Goal: Task Accomplishment & Management: Complete application form

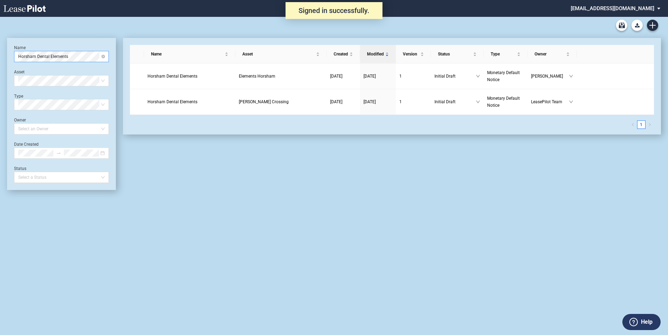
click at [62, 56] on span "Horsham Dental Elements" at bounding box center [61, 56] width 86 height 11
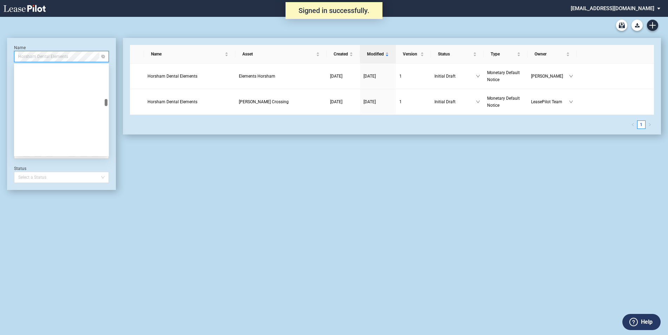
scroll to position [3405, 0]
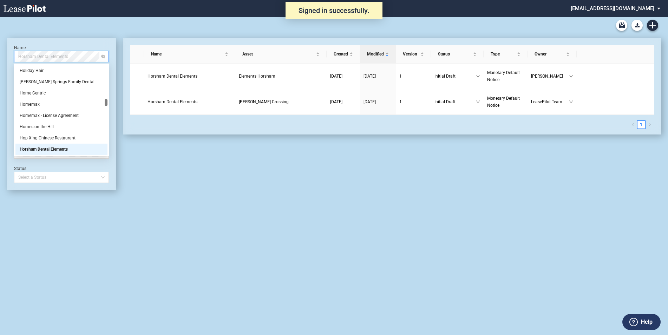
click at [103, 59] on span "Horsham Dental Elements" at bounding box center [61, 56] width 86 height 11
click at [90, 56] on span "Horsham Dental Elements" at bounding box center [61, 56] width 86 height 11
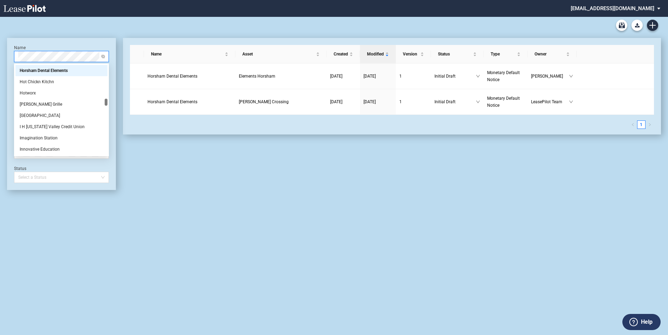
scroll to position [0, 0]
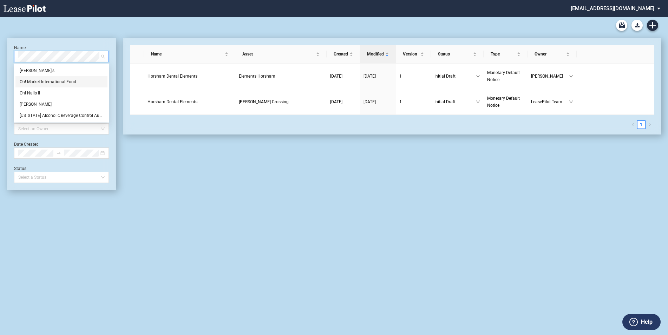
click at [53, 82] on div "Oh! Market International Food" at bounding box center [62, 81] width 84 height 7
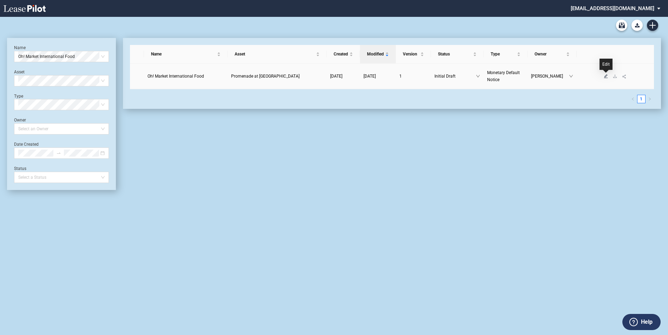
click at [606, 77] on icon "edit" at bounding box center [606, 76] width 4 height 4
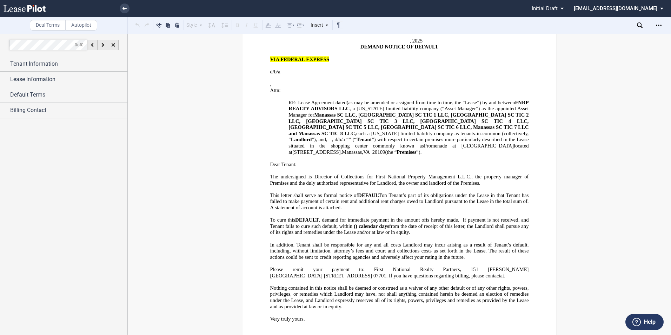
scroll to position [70, 0]
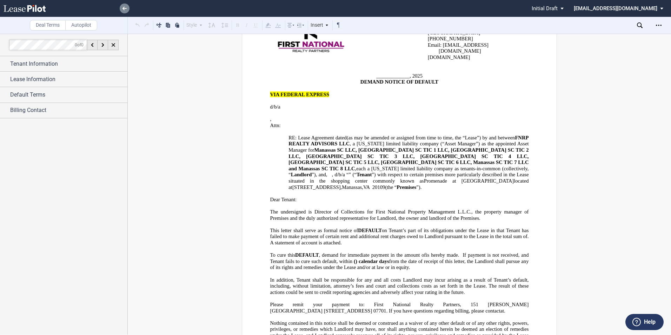
click at [122, 6] on link at bounding box center [125, 9] width 10 height 10
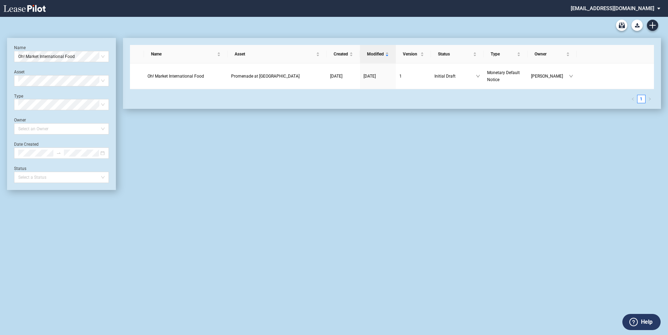
click at [648, 21] on div "Retail Amendment Blank Form Retail Lease Blank Form" at bounding box center [334, 25] width 654 height 17
click at [648, 25] on link "Create new document" at bounding box center [652, 25] width 11 height 11
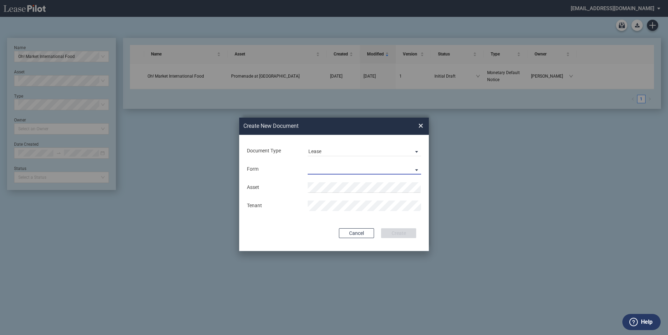
click at [343, 169] on md-select "Retail Lease Monetary Default Notice" at bounding box center [364, 169] width 113 height 11
click at [340, 185] on div "Monetary Default Notice" at bounding box center [338, 187] width 60 height 8
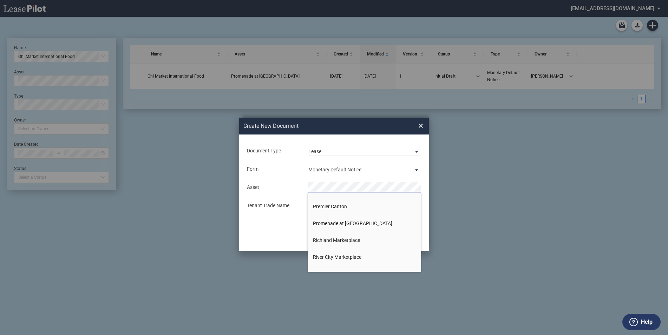
scroll to position [597, 0]
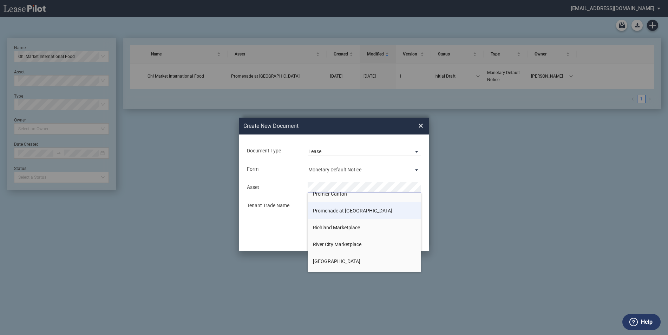
click at [349, 212] on span "Promenade at [GEOGRAPHIC_DATA]" at bounding box center [352, 211] width 79 height 6
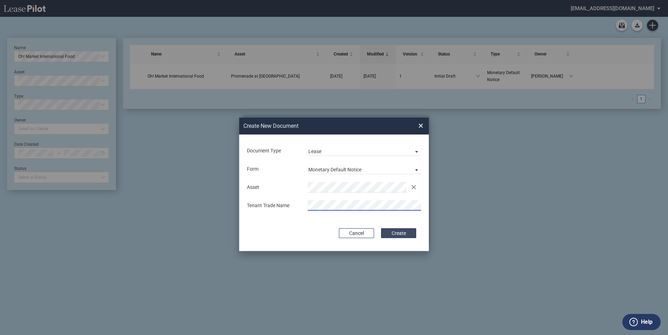
click at [398, 233] on button "Create" at bounding box center [398, 233] width 35 height 10
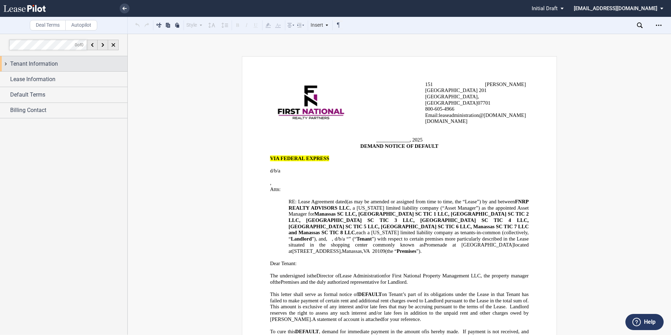
click at [35, 63] on span "Tenant Information" at bounding box center [34, 64] width 48 height 8
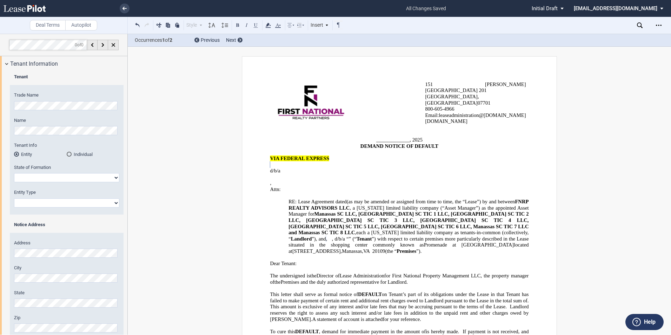
click at [54, 178] on select "Alabama Alaska Arizona Arkansas California Colorado Connecticut Delaware Distri…" at bounding box center [66, 177] width 105 height 9
select select "Virginia"
click at [14, 173] on select "Alabama Alaska Arizona Arkansas California Colorado Connecticut Delaware Distri…" at bounding box center [66, 177] width 105 height 9
click at [30, 204] on select "Corporation Limited Liability Company General Partnership Limited Partnership O…" at bounding box center [66, 202] width 105 height 9
click at [14, 198] on select "Corporation Limited Liability Company General Partnership Limited Partnership O…" at bounding box center [66, 202] width 105 height 9
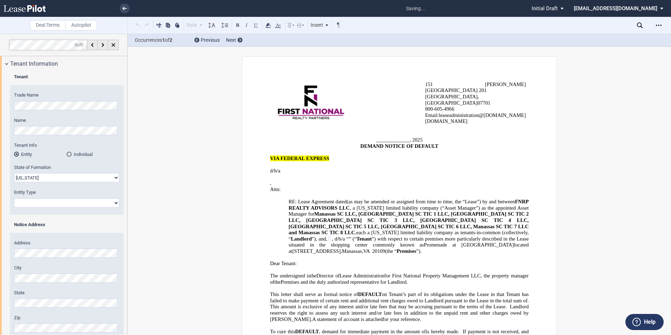
click at [35, 202] on select "Corporation Limited Liability Company General Partnership Limited Partnership O…" at bounding box center [66, 202] width 105 height 9
select select "Corporation"
click at [14, 198] on select "Corporation Limited Liability Company General Partnership Limited Partnership O…" at bounding box center [66, 202] width 105 height 9
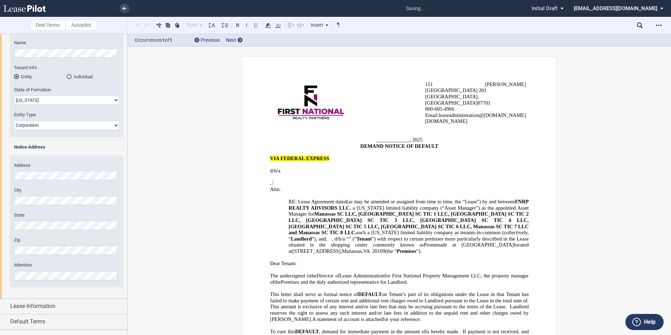
scroll to position [88, 0]
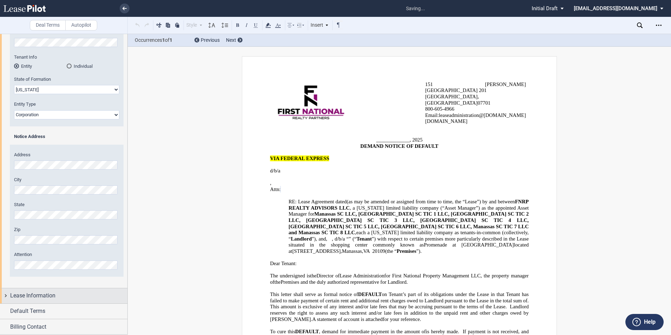
click at [49, 295] on span "Lease Information" at bounding box center [32, 295] width 45 height 8
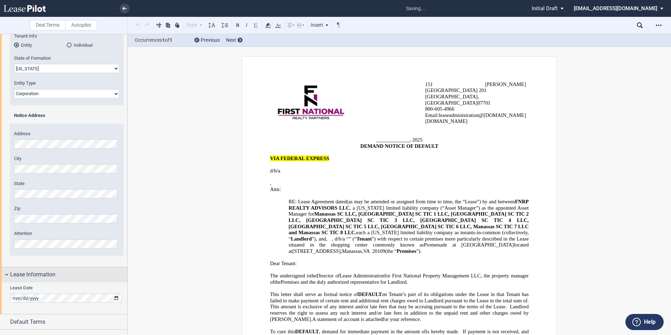
scroll to position [120, 0]
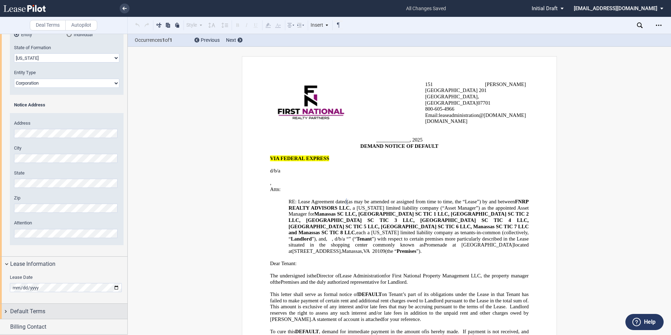
click at [26, 310] on span "Default Terms" at bounding box center [27, 311] width 35 height 8
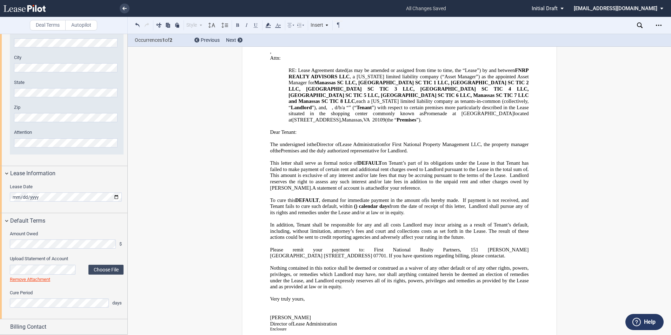
scroll to position [136, 0]
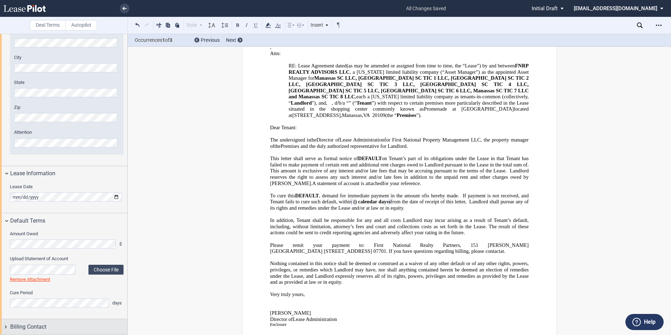
click at [26, 320] on div "Billing Contact" at bounding box center [63, 326] width 127 height 15
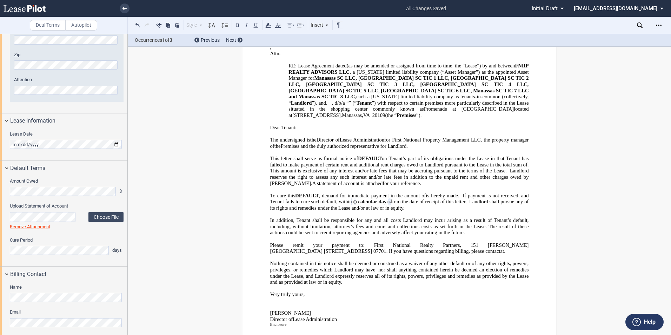
scroll to position [267, 0]
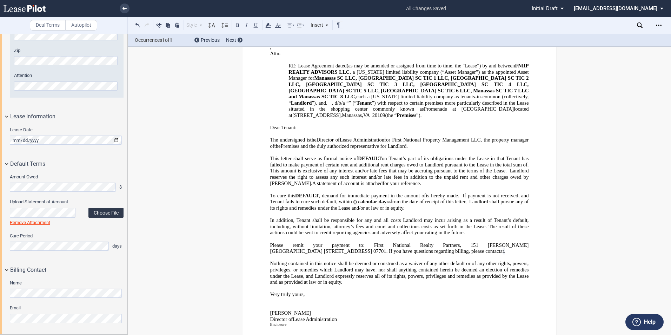
click at [101, 214] on label "Choose File" at bounding box center [105, 213] width 35 height 10
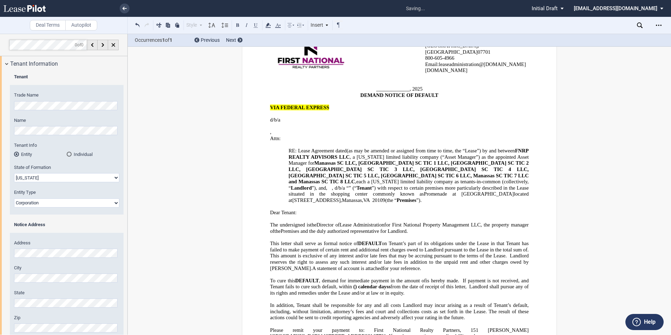
scroll to position [0, 0]
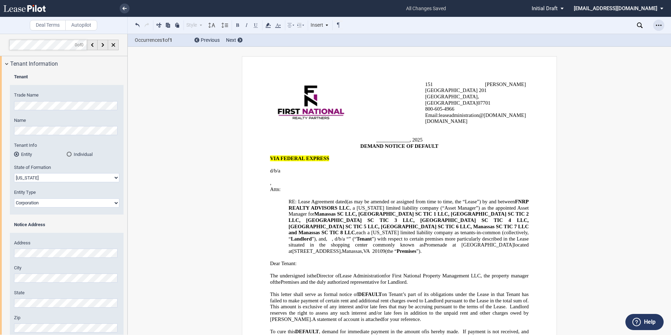
click at [659, 27] on icon "Open Lease options menu" at bounding box center [659, 25] width 6 height 6
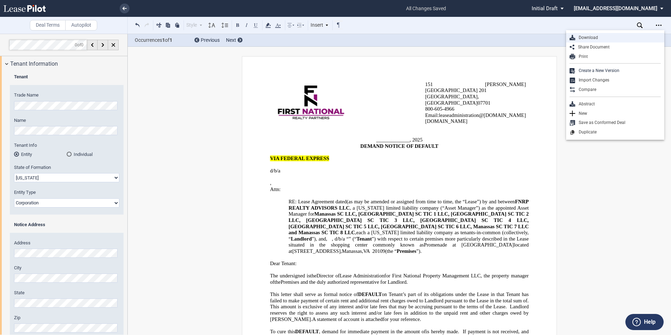
click at [647, 33] on div "Download" at bounding box center [615, 37] width 98 height 9
